Goal: Transaction & Acquisition: Purchase product/service

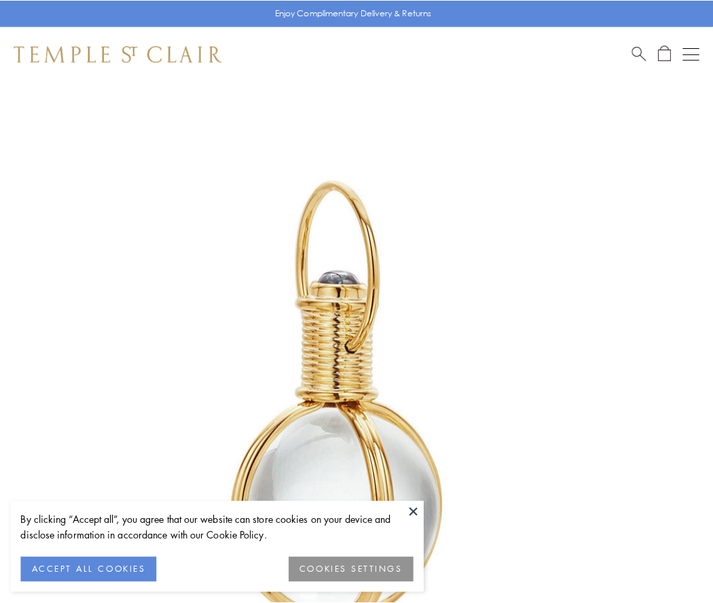
scroll to position [355, 0]
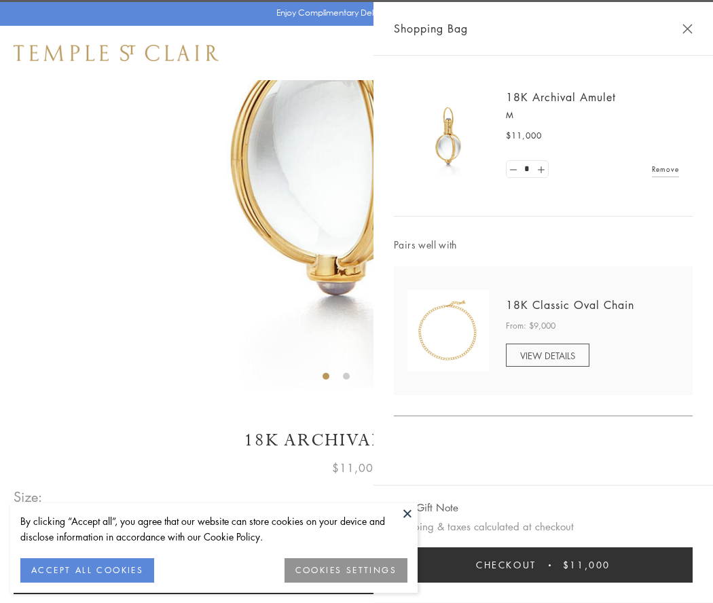
click at [543, 565] on button "Checkout $11,000" at bounding box center [543, 564] width 299 height 35
